Goal: Transaction & Acquisition: Download file/media

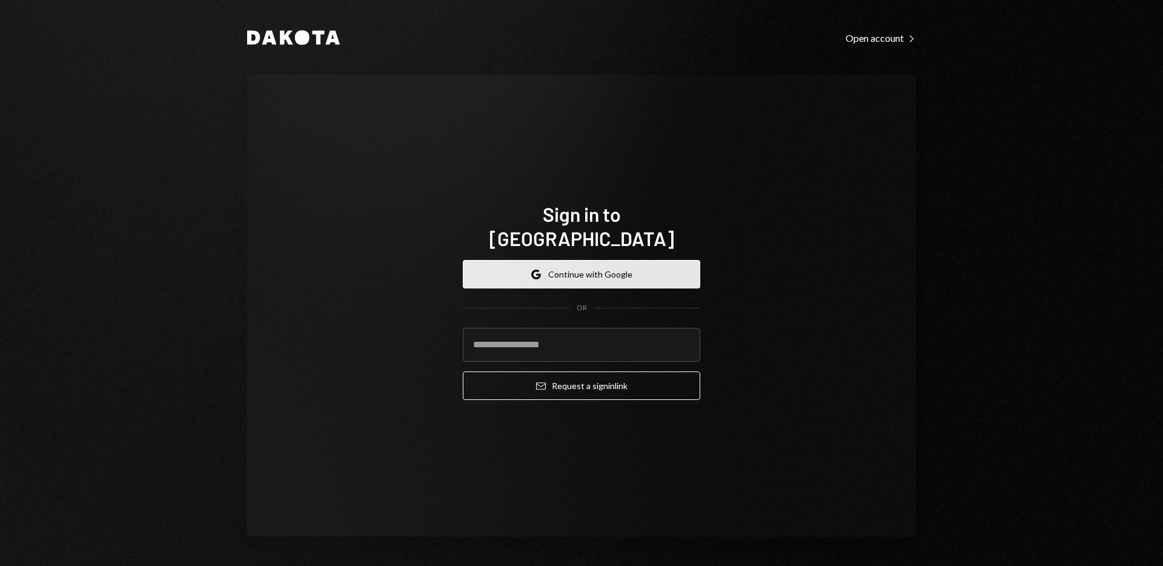
click at [561, 262] on button "Google Continue with Google" at bounding box center [581, 274] width 237 height 28
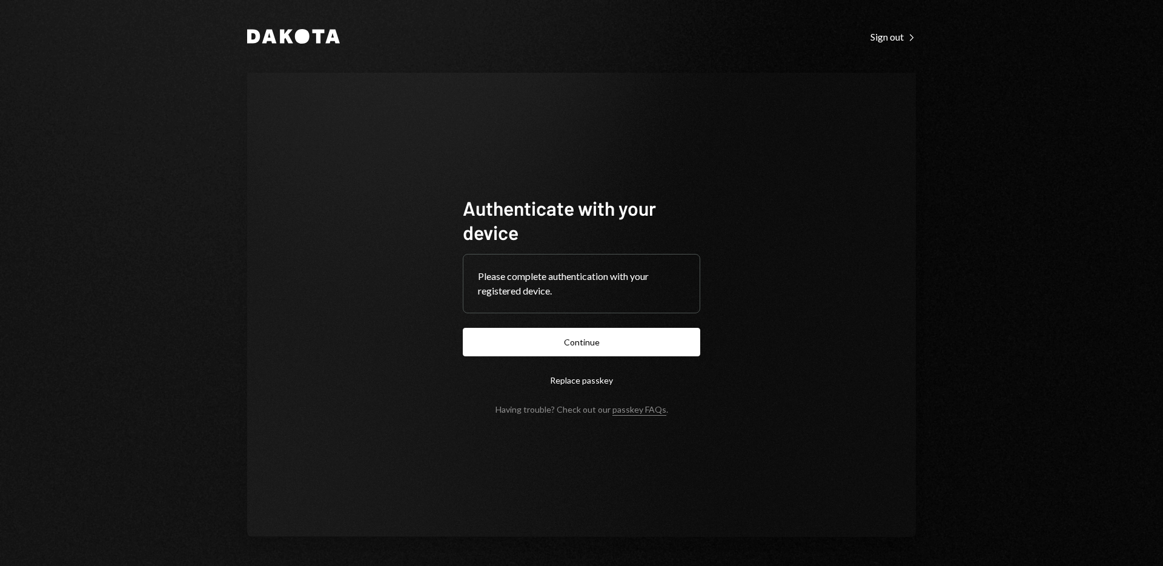
click at [655, 340] on button "Continue" at bounding box center [581, 342] width 237 height 28
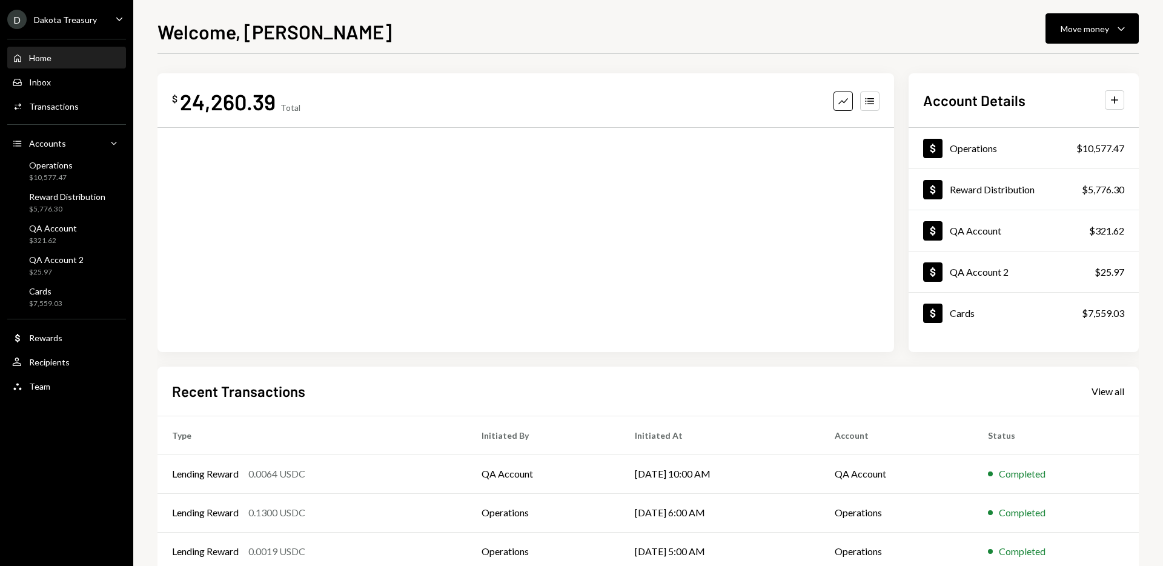
click at [80, 22] on div "Dakota Treasury" at bounding box center [65, 20] width 63 height 10
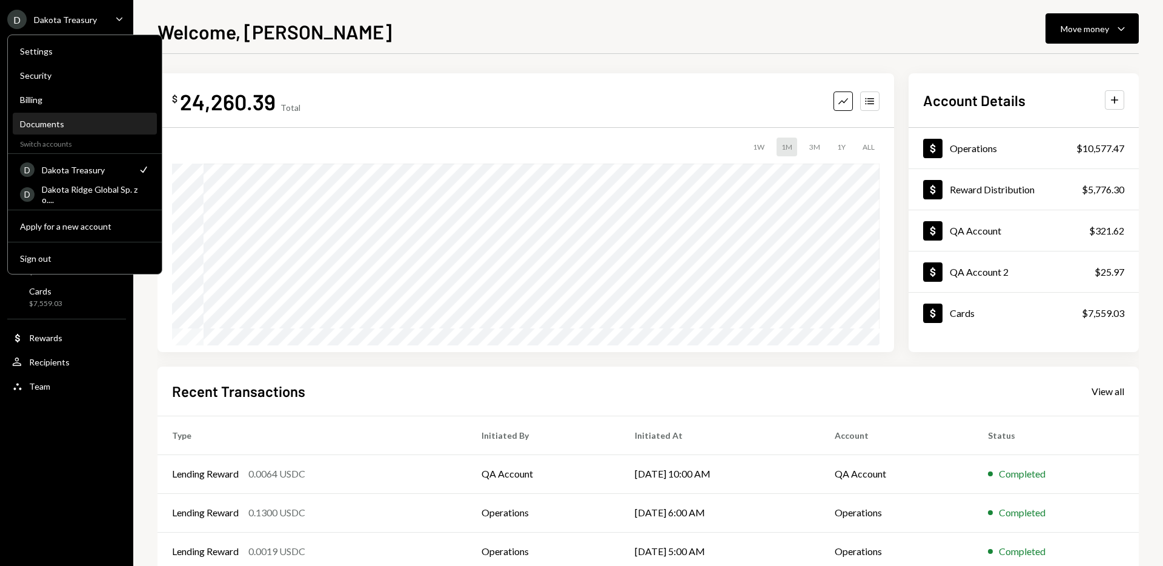
click at [78, 125] on div "Documents" at bounding box center [85, 124] width 130 height 10
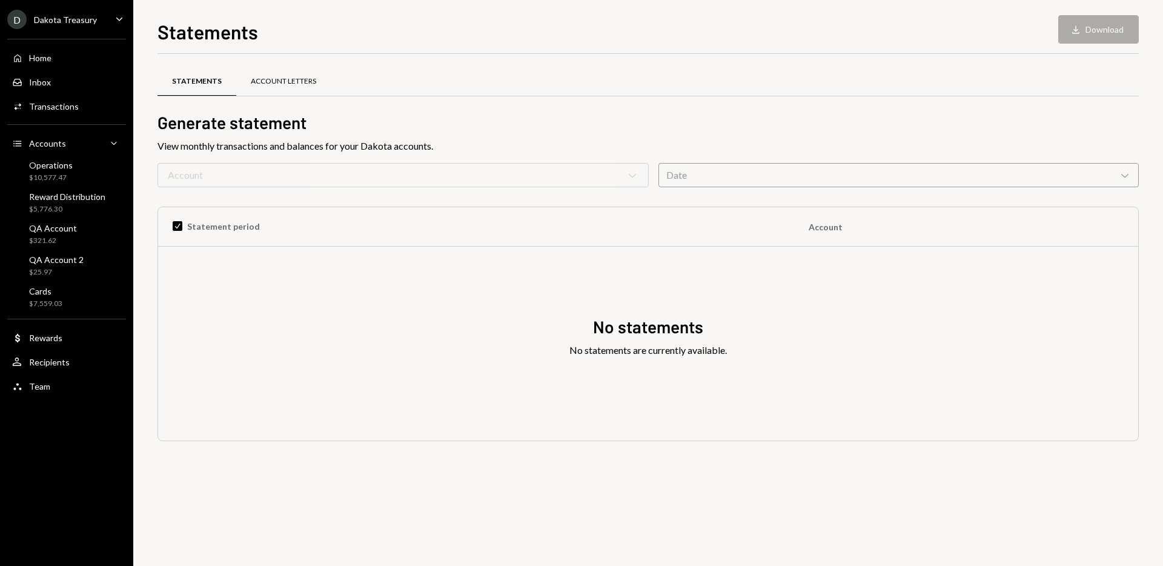
click at [269, 92] on div "Account Letters" at bounding box center [283, 81] width 95 height 29
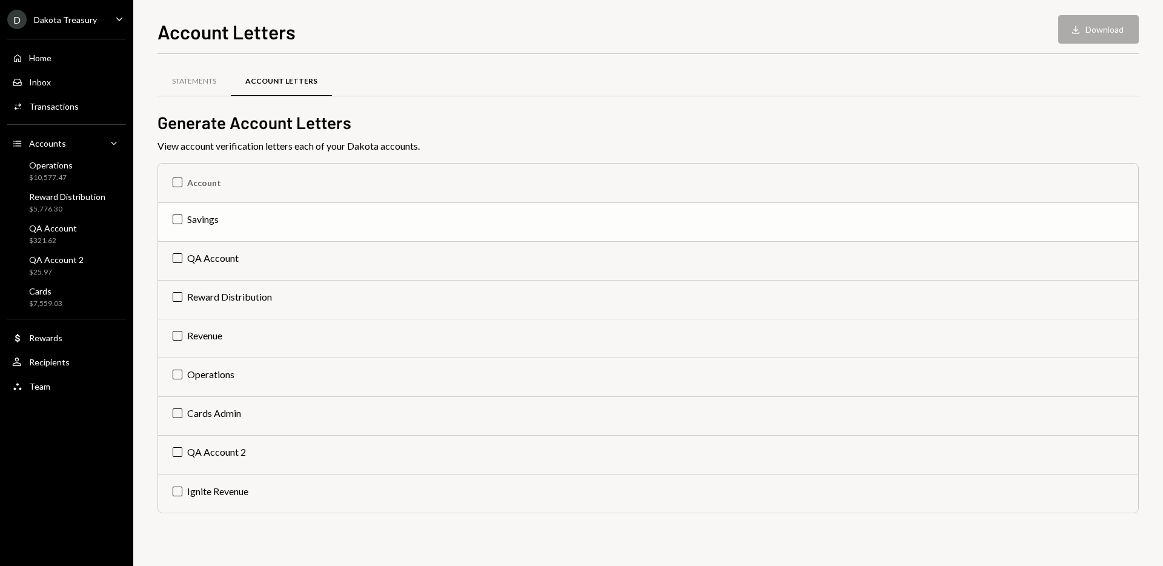
click at [305, 219] on td "Savings" at bounding box center [648, 221] width 980 height 39
click at [1118, 25] on button "Download Download" at bounding box center [1098, 29] width 81 height 28
